Goal: Complete application form

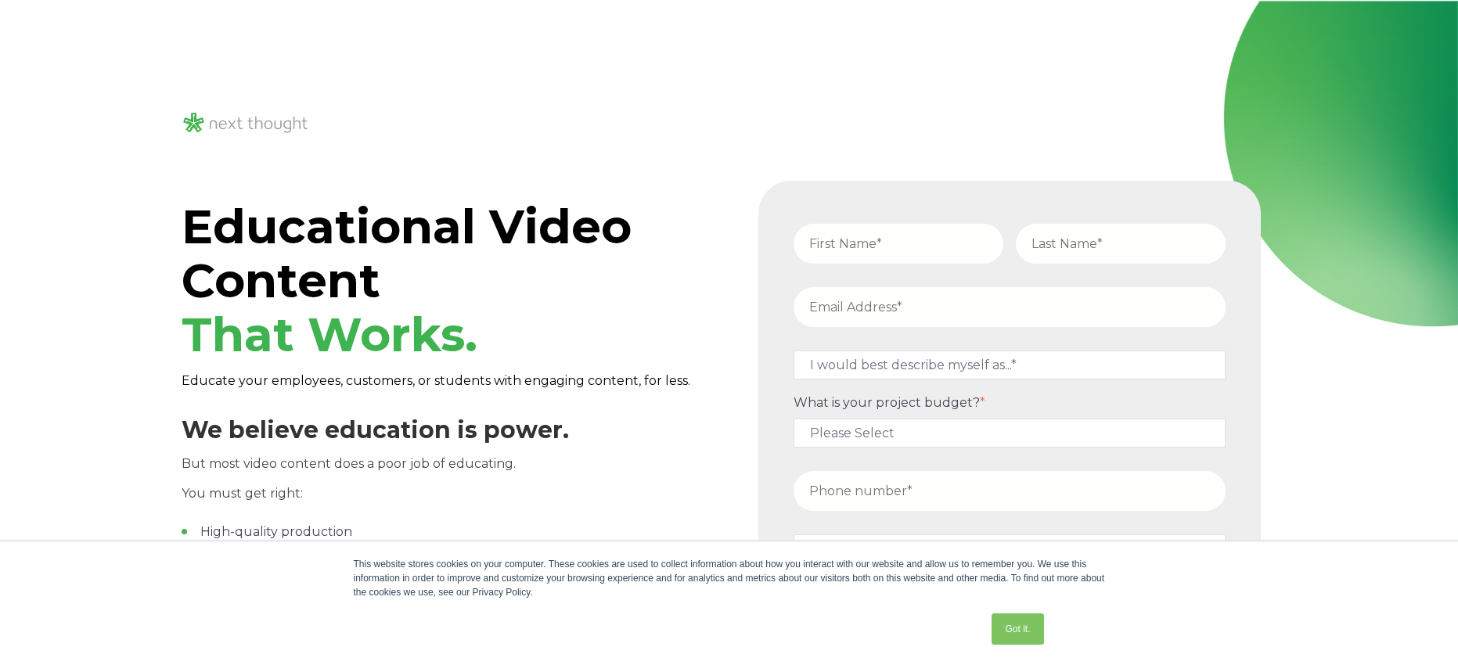
click at [892, 238] on input "text" at bounding box center [899, 244] width 210 height 40
type input "[PERSON_NAME]"
click at [1058, 250] on input "text" at bounding box center [1121, 244] width 210 height 40
type input "[PERSON_NAME]"
click at [889, 317] on input "email" at bounding box center [1010, 307] width 432 height 40
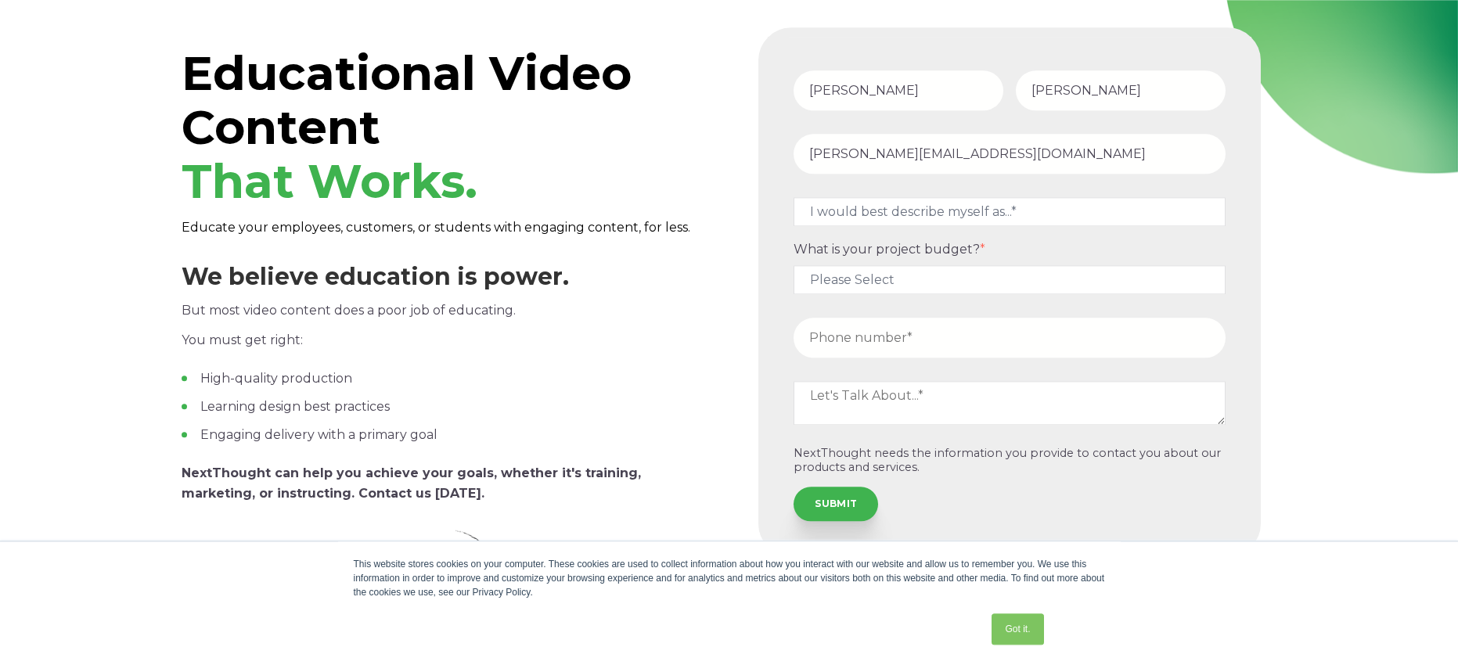
scroll to position [162, 0]
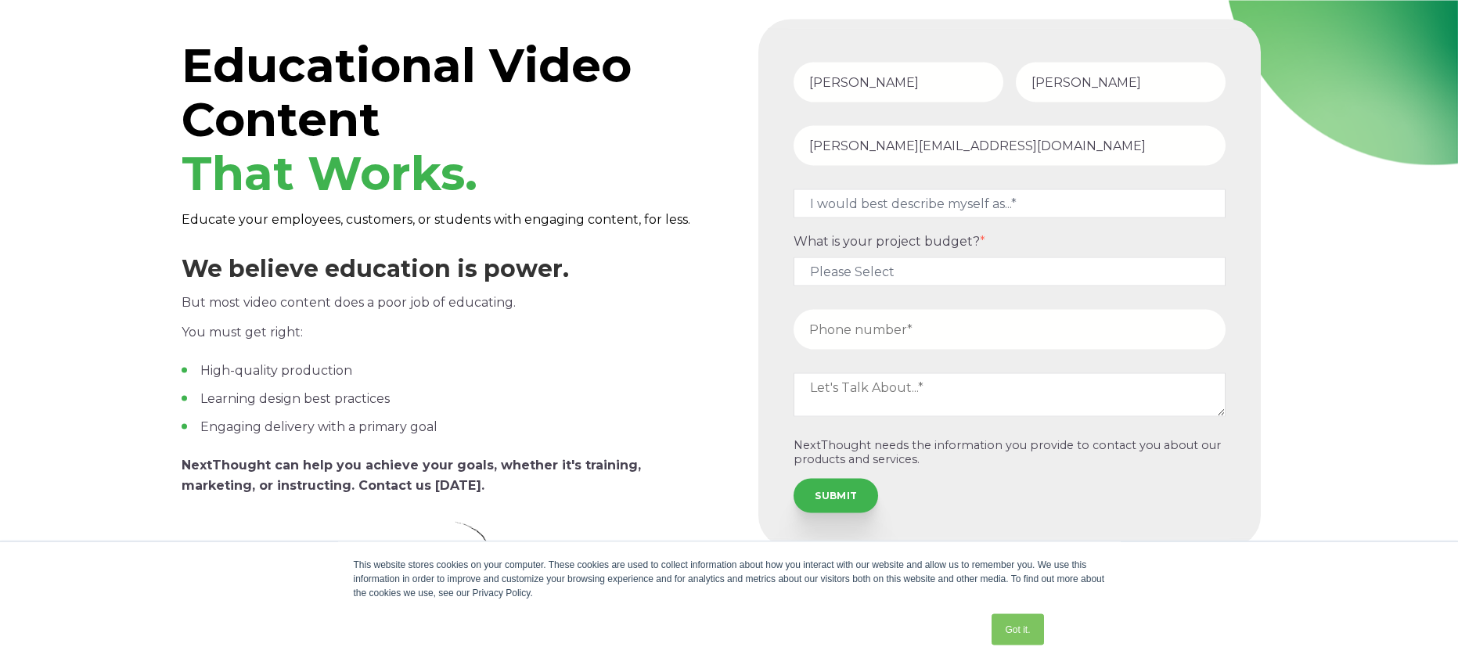
type input "[PERSON_NAME][EMAIL_ADDRESS][DOMAIN_NAME]"
click at [997, 395] on textarea at bounding box center [1010, 395] width 432 height 44
type textarea "phone training"
click at [881, 330] on input "tel" at bounding box center [1010, 329] width 432 height 40
type input "7079634649"
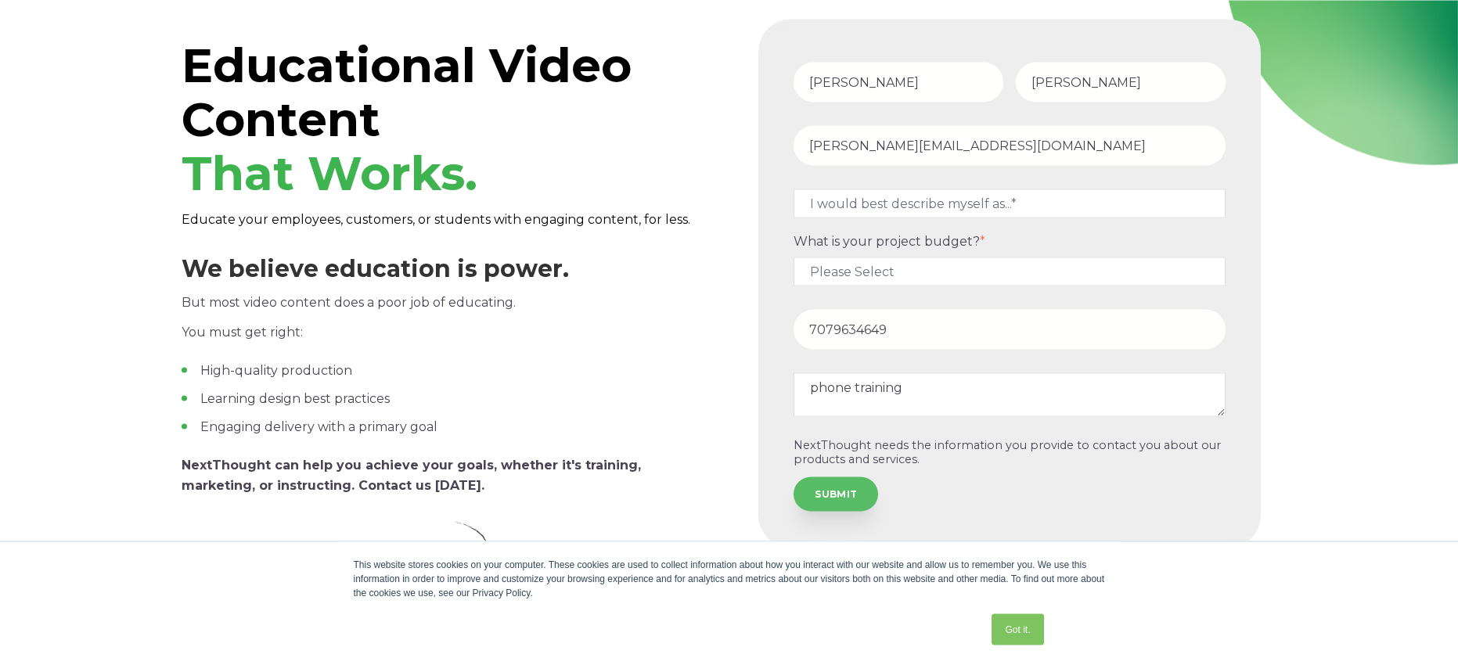
click at [837, 497] on input "SUBMIT" at bounding box center [836, 494] width 85 height 34
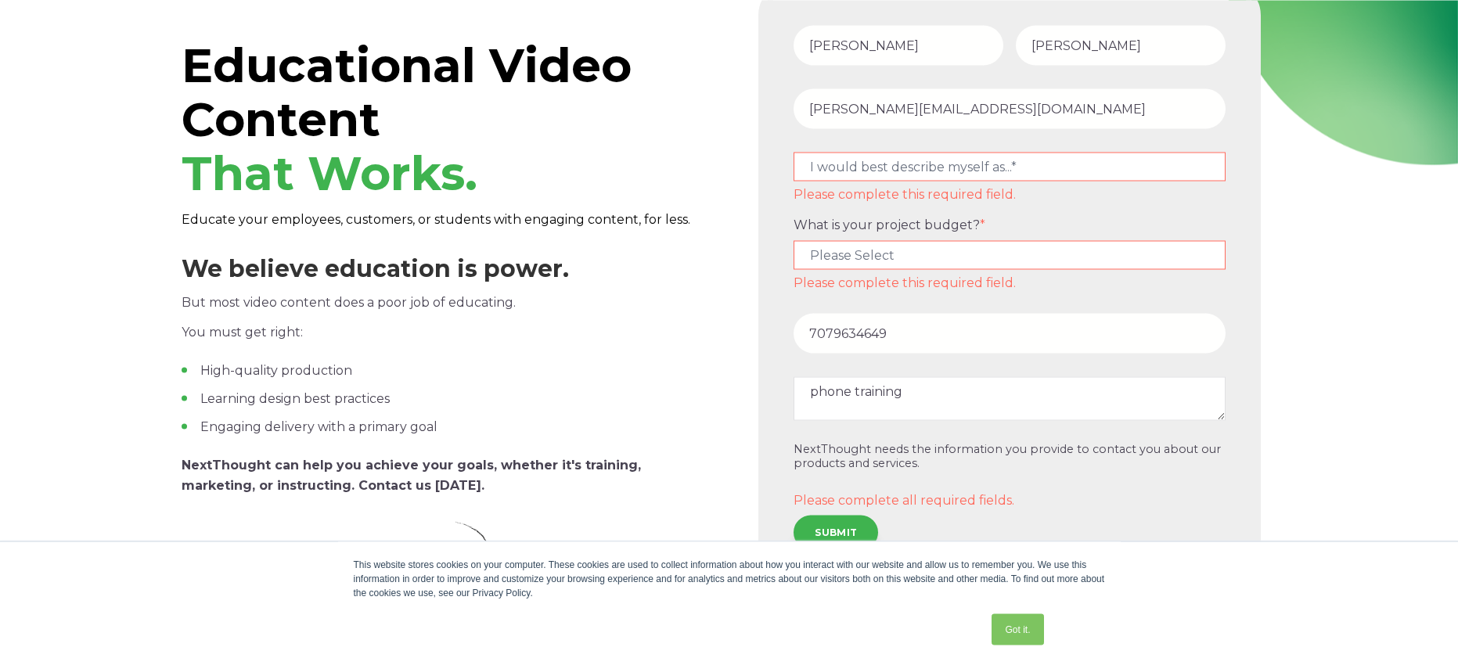
select select "persona_10"
click option "Other" at bounding box center [0, 0] width 0 height 0
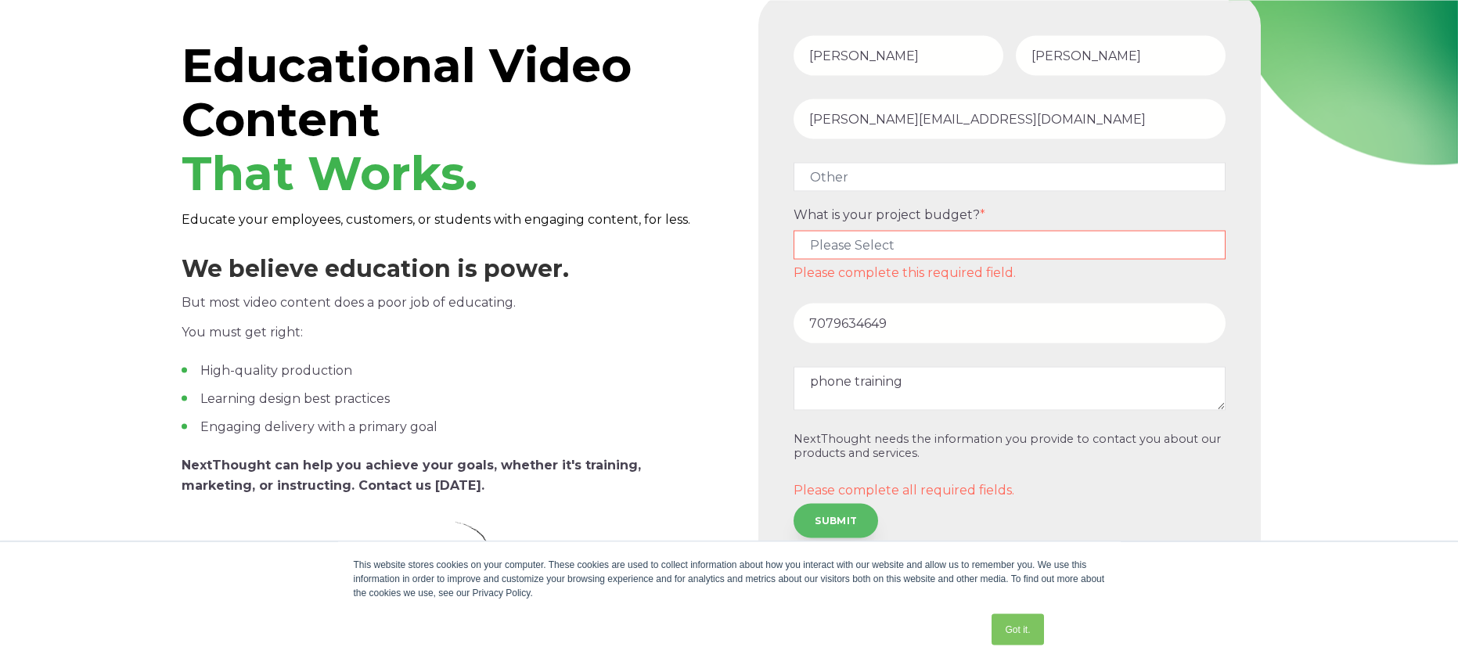
click at [849, 512] on input "SUBMIT" at bounding box center [836, 520] width 85 height 34
click at [794, 505] on input "SUBMIT" at bounding box center [836, 522] width 85 height 34
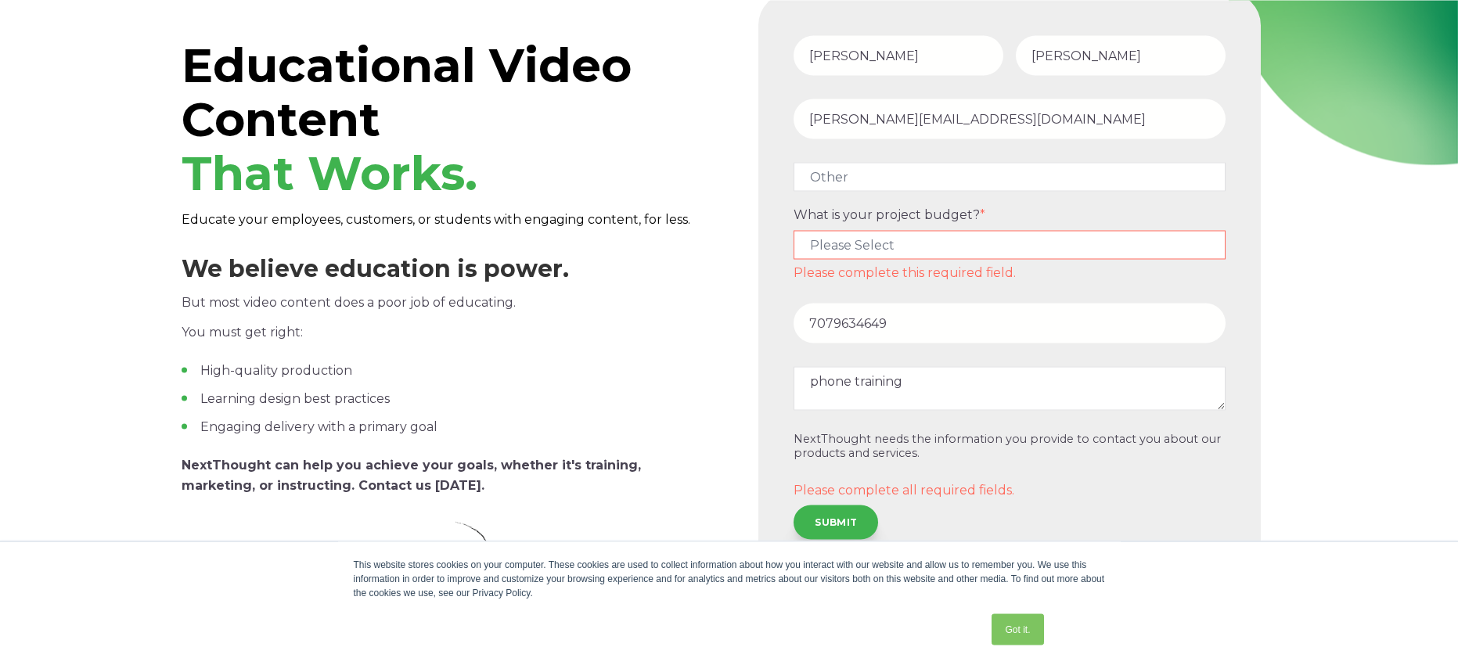
click at [794, 505] on input "SUBMIT" at bounding box center [836, 522] width 85 height 34
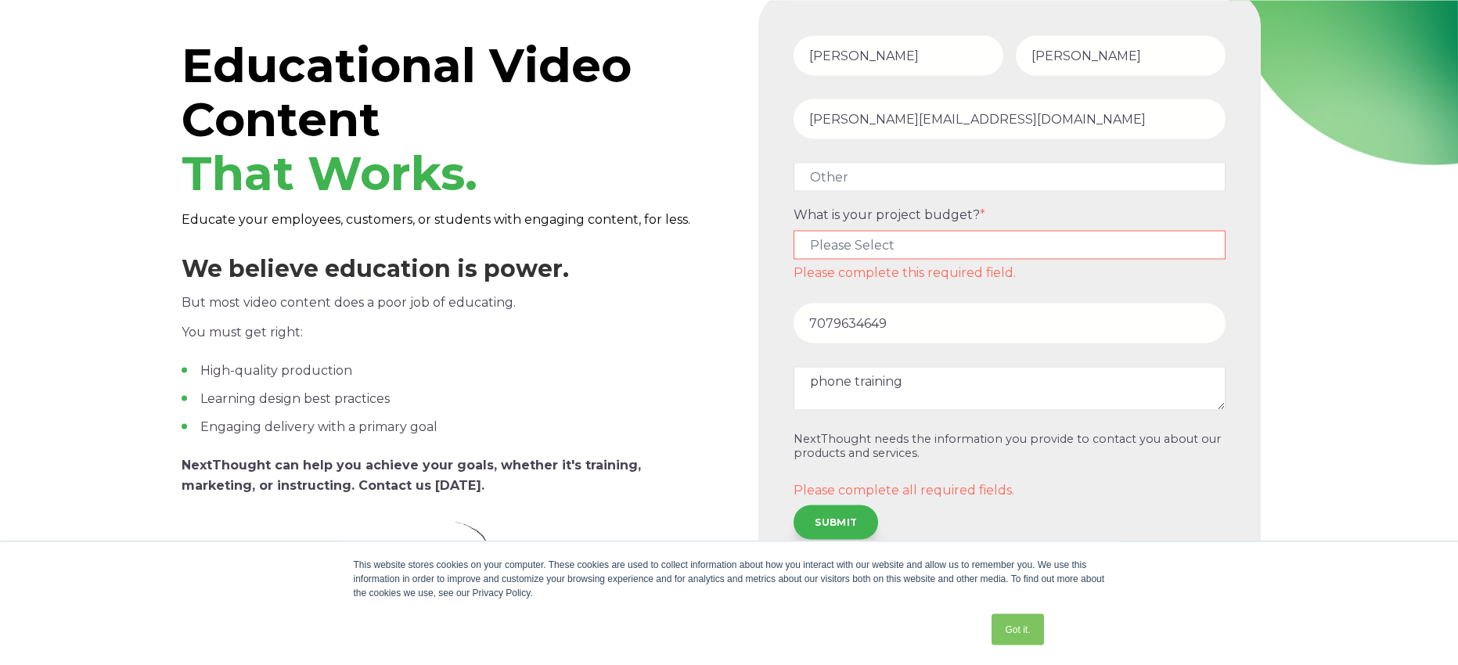
click at [794, 505] on input "SUBMIT" at bounding box center [836, 522] width 85 height 34
